Goal: Information Seeking & Learning: Check status

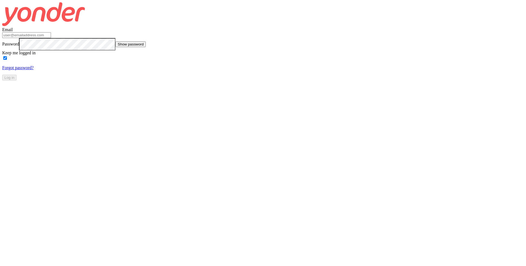
type input "[PERSON_NAME][EMAIL_ADDRESS][DOMAIN_NAME]"
click at [292, 80] on div "Log in" at bounding box center [262, 78] width 521 height 6
click at [17, 80] on button "Log in" at bounding box center [9, 78] width 14 height 6
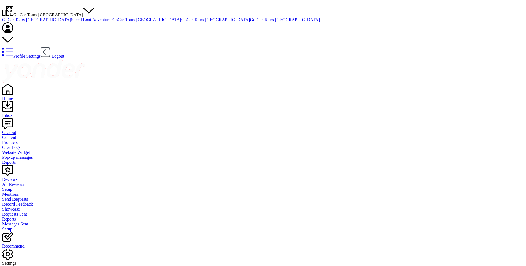
click at [20, 177] on div "Reviews" at bounding box center [262, 179] width 521 height 5
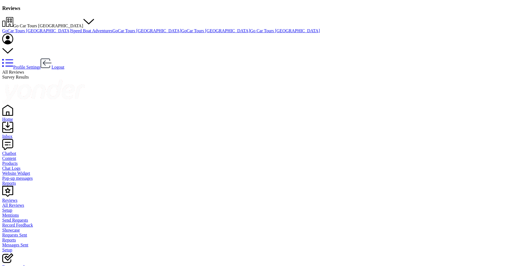
click at [19, 117] on div "Home" at bounding box center [262, 119] width 521 height 5
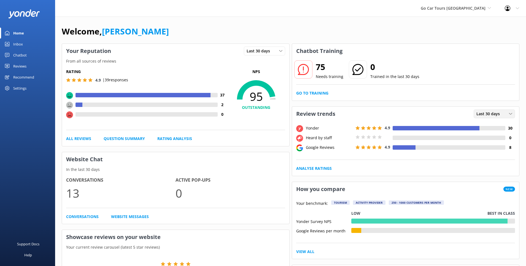
click at [502, 115] on div "Last 30 days" at bounding box center [494, 114] width 39 height 6
click at [490, 123] on div "Last 7 days" at bounding box center [485, 125] width 18 height 6
click at [502, 115] on div "Last 7 days" at bounding box center [494, 114] width 39 height 6
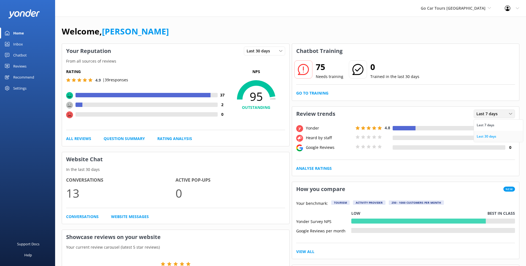
click at [489, 135] on div "Last 30 days" at bounding box center [486, 137] width 20 height 6
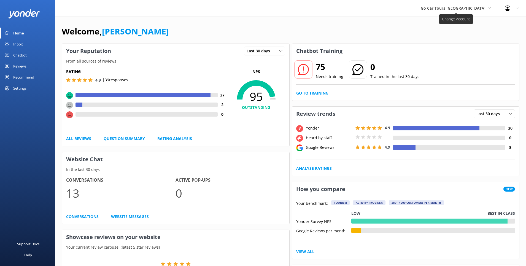
click at [486, 8] on span "Go Car Tours [GEOGRAPHIC_DATA]" at bounding box center [456, 8] width 70 height 6
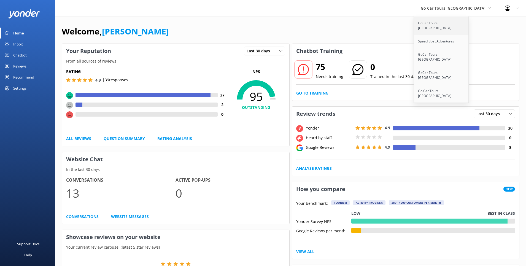
click at [456, 23] on link "GoCar Tours [GEOGRAPHIC_DATA]" at bounding box center [441, 26] width 55 height 18
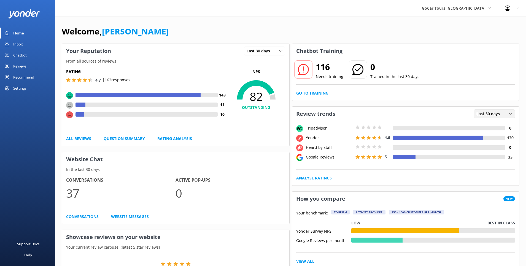
click at [508, 113] on div "Last 30 days" at bounding box center [494, 114] width 39 height 6
click at [493, 122] on div "Last 7 days" at bounding box center [485, 125] width 18 height 6
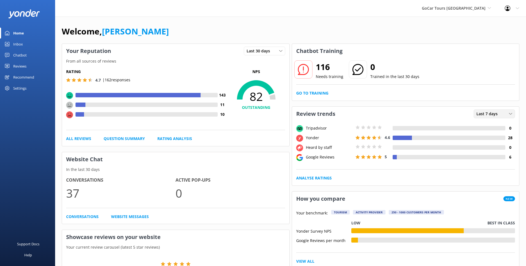
click at [503, 111] on div "Last 7 days" at bounding box center [494, 114] width 39 height 6
click at [491, 135] on div "Last 30 days" at bounding box center [486, 137] width 20 height 6
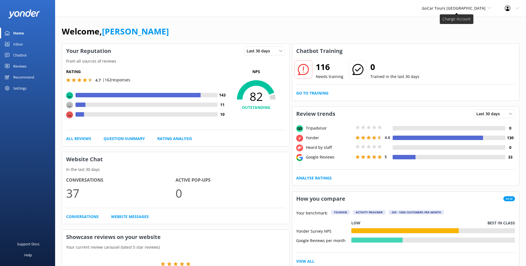
click at [485, 7] on span "GoCar Tours [GEOGRAPHIC_DATA]" at bounding box center [454, 8] width 64 height 5
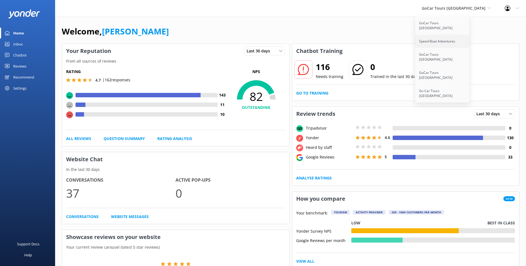
click at [464, 37] on link "Speed Boat Adventures" at bounding box center [442, 41] width 55 height 13
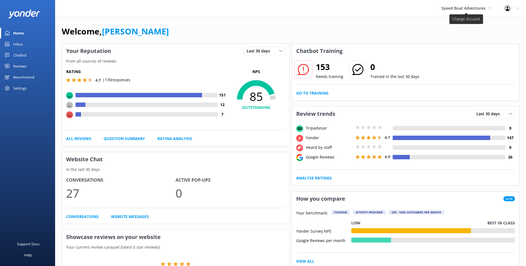
click at [484, 6] on span "Speed Boat Adventures" at bounding box center [463, 8] width 44 height 5
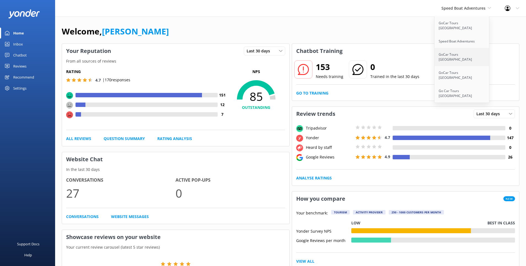
click at [464, 48] on link "GoCar Tours [GEOGRAPHIC_DATA]" at bounding box center [461, 57] width 55 height 18
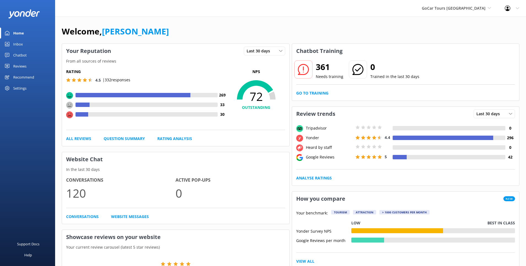
click at [25, 66] on div "Reviews" at bounding box center [19, 66] width 13 height 11
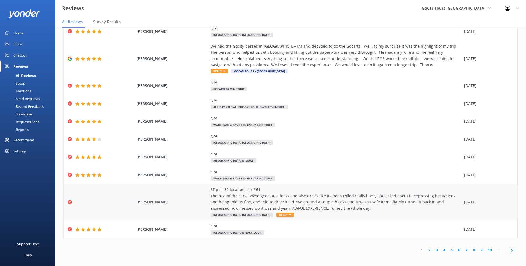
scroll to position [11, 0]
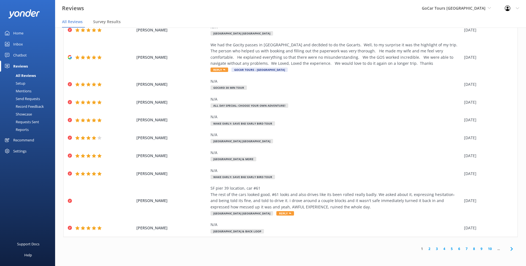
click at [429, 248] on link "2" at bounding box center [428, 248] width 7 height 5
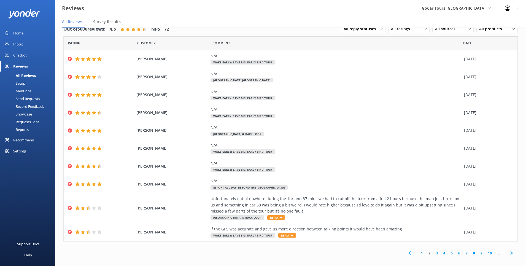
click at [423, 252] on link "1" at bounding box center [421, 252] width 7 height 5
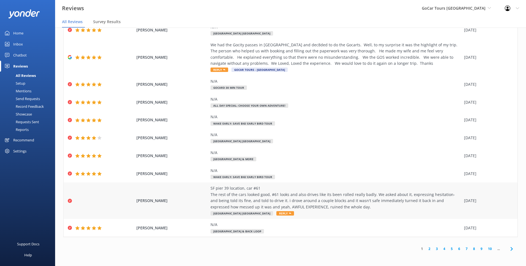
scroll to position [29, 0]
click at [429, 249] on link "2" at bounding box center [428, 248] width 7 height 5
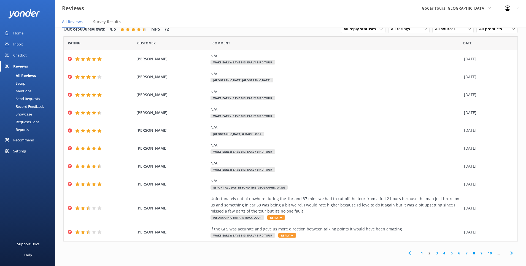
click at [437, 253] on link "3" at bounding box center [436, 252] width 7 height 5
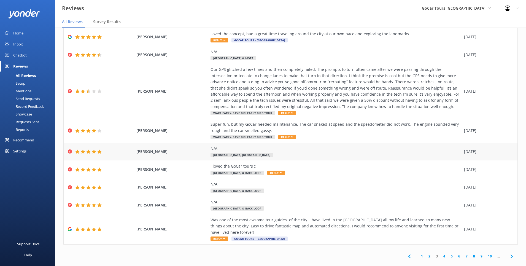
scroll to position [41, 0]
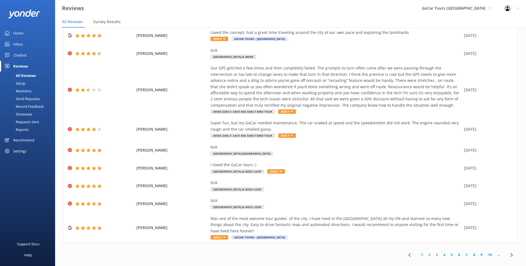
click at [444, 252] on link "4" at bounding box center [443, 254] width 7 height 5
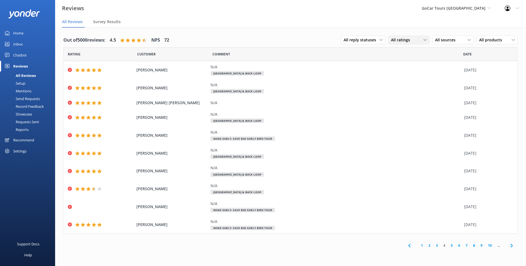
click at [419, 39] on div "All ratings" at bounding box center [408, 40] width 39 height 6
click at [406, 83] on div "Detractors" at bounding box center [408, 85] width 25 height 6
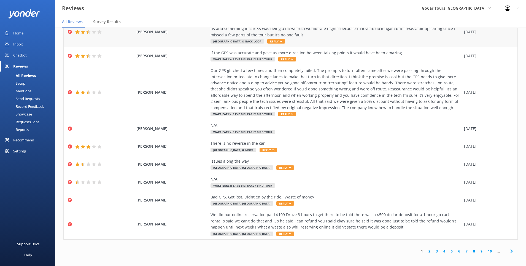
scroll to position [11, 0]
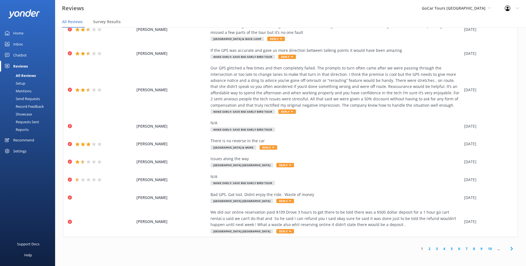
click at [429, 248] on link "2" at bounding box center [428, 248] width 7 height 5
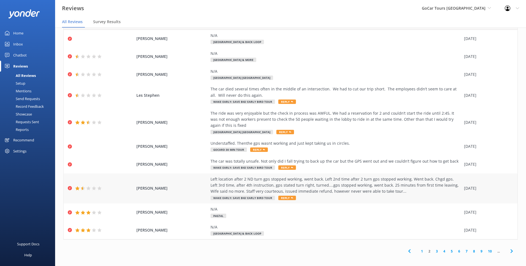
scroll to position [23, 0]
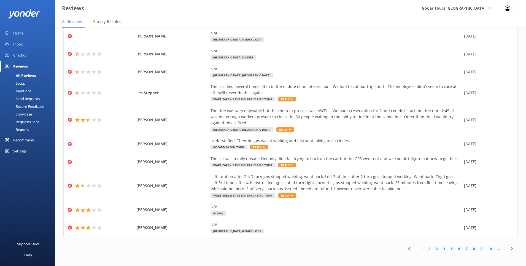
click at [436, 248] on link "3" at bounding box center [436, 248] width 7 height 5
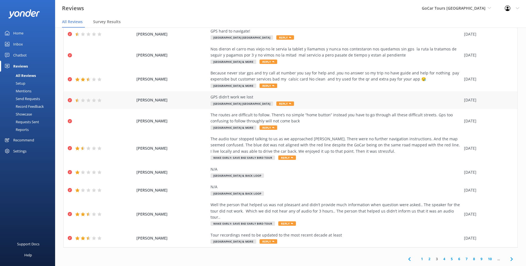
scroll to position [25, 0]
click at [20, 32] on div "Home" at bounding box center [18, 33] width 10 height 11
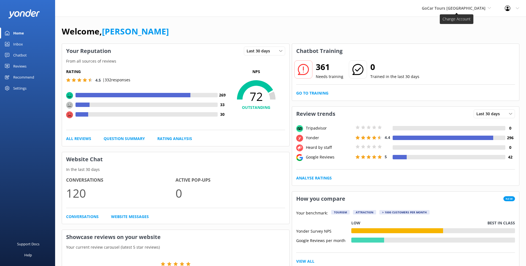
click at [481, 10] on span "GoCar Tours [GEOGRAPHIC_DATA]" at bounding box center [454, 8] width 64 height 5
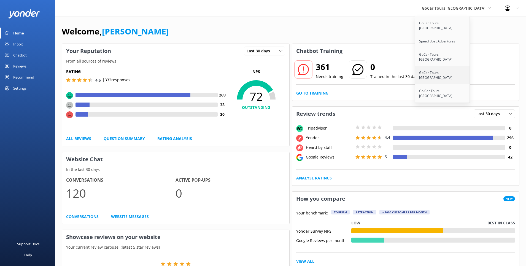
click at [451, 66] on link "GoCar Tours [GEOGRAPHIC_DATA]" at bounding box center [442, 75] width 55 height 18
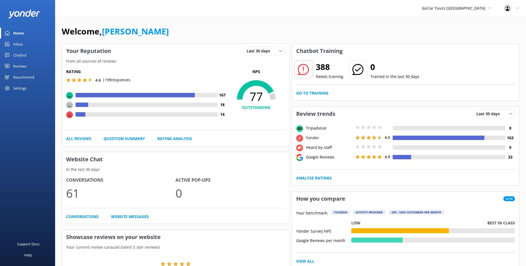
click at [15, 64] on div "Reviews" at bounding box center [19, 66] width 13 height 11
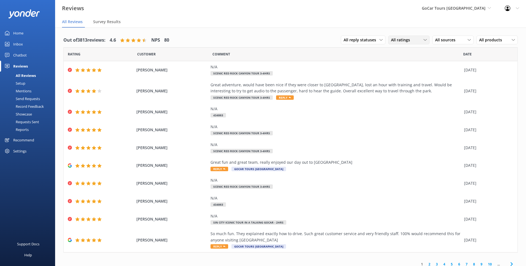
click at [410, 40] on span "All ratings" at bounding box center [402, 40] width 22 height 6
click at [405, 86] on div "Detractors" at bounding box center [408, 85] width 25 height 6
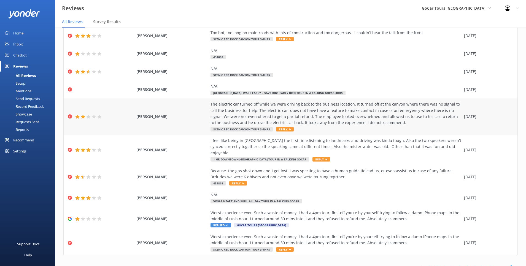
scroll to position [35, 0]
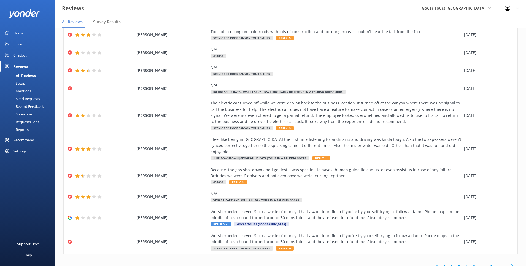
click at [428, 263] on link "2" at bounding box center [428, 265] width 7 height 5
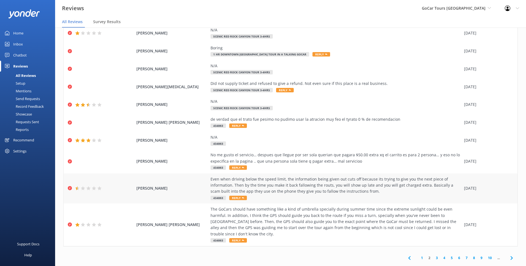
scroll to position [11, 0]
